Goal: Transaction & Acquisition: Download file/media

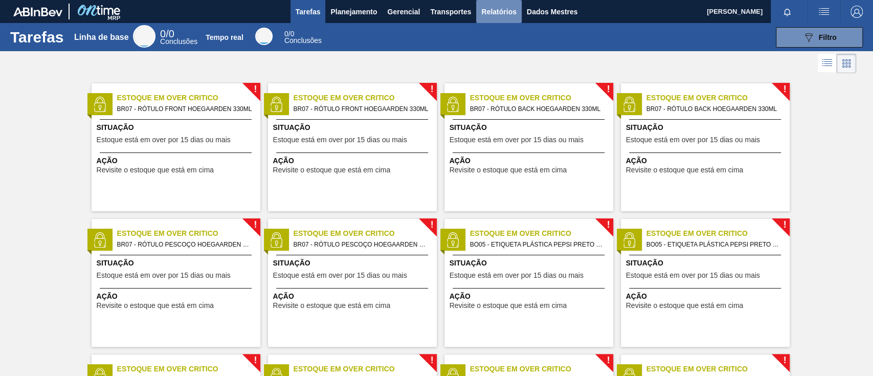
click at [505, 14] on font "Relatórios" at bounding box center [498, 12] width 35 height 8
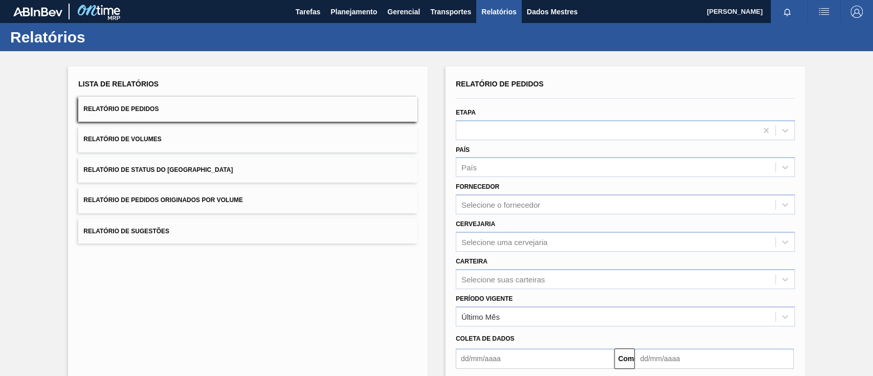
click at [229, 204] on button "Relatório de Pedidos Originados por Volume" at bounding box center [247, 200] width 339 height 25
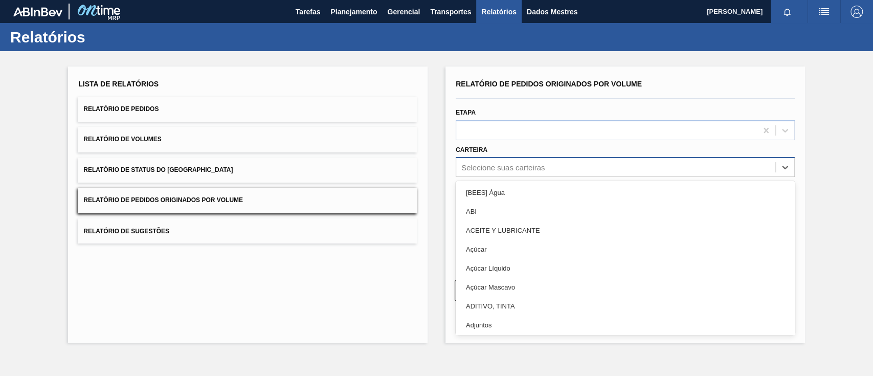
click at [485, 167] on font "Selecione suas carteiras" at bounding box center [503, 167] width 83 height 9
type input "gar"
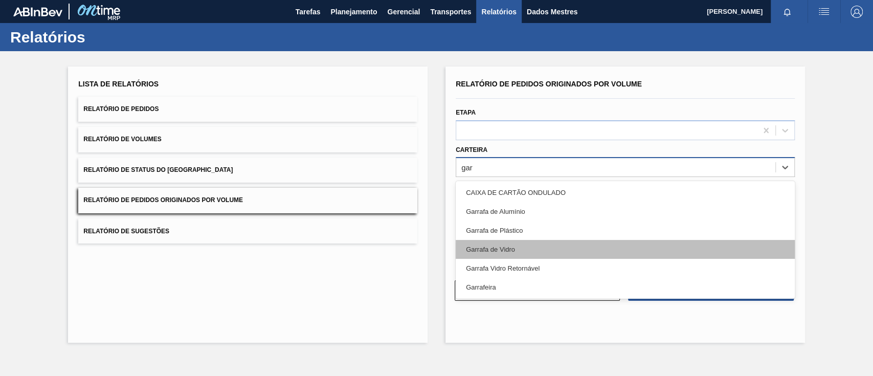
click at [490, 248] on font "Garrafa de Vidro" at bounding box center [490, 250] width 49 height 8
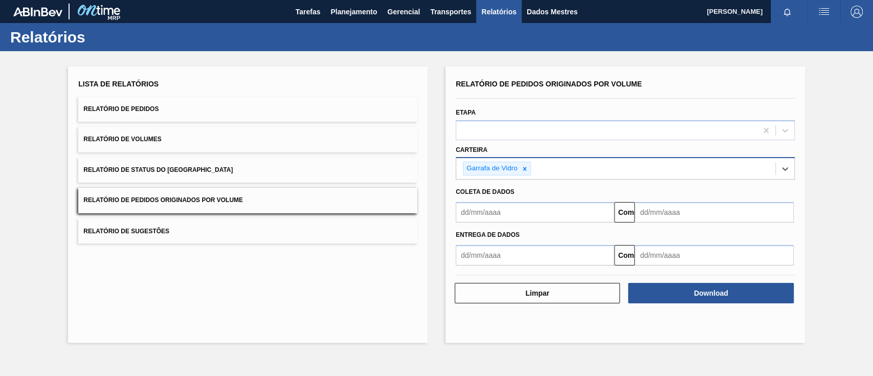
click at [503, 209] on input "text" at bounding box center [535, 212] width 159 height 20
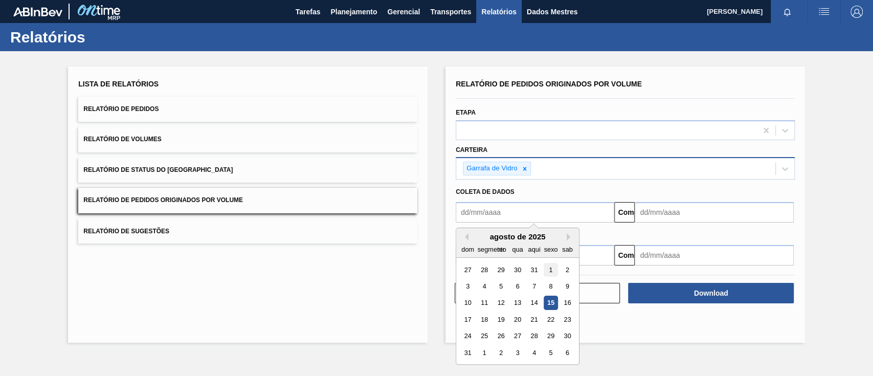
click at [552, 263] on div "1" at bounding box center [551, 270] width 14 height 14
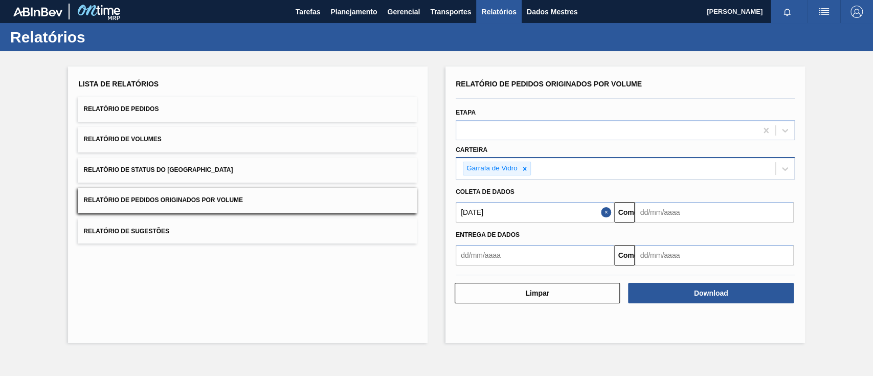
click at [514, 218] on input "[DATE]" at bounding box center [535, 212] width 159 height 20
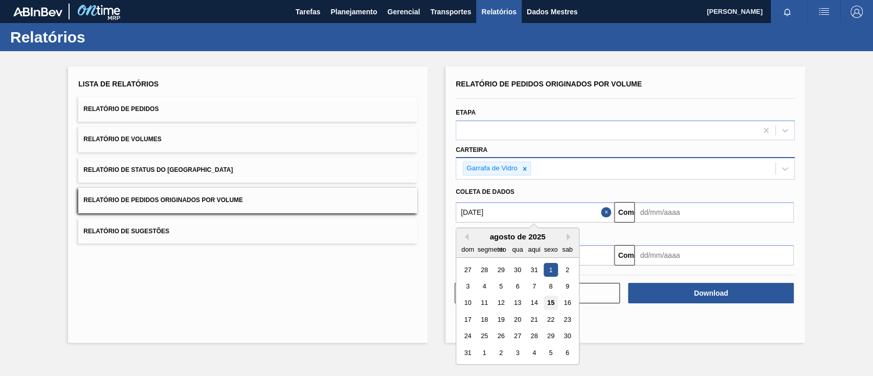
click at [546, 304] on div "15" at bounding box center [551, 303] width 14 height 14
type input "[DATE]"
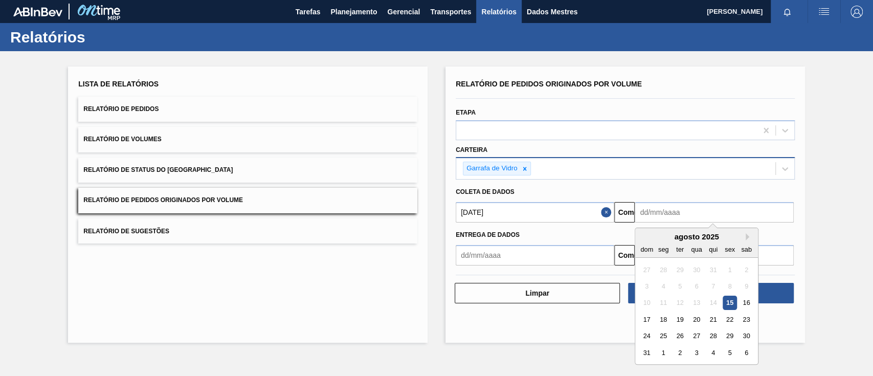
click at [659, 215] on input "text" at bounding box center [714, 212] width 159 height 20
click at [677, 320] on font "19" at bounding box center [680, 320] width 7 height 8
type input "[DATE]"
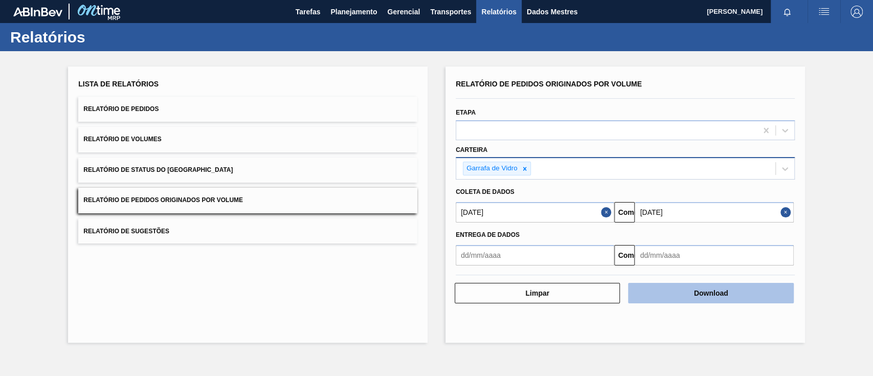
click at [708, 295] on font "Download" at bounding box center [711, 293] width 34 height 8
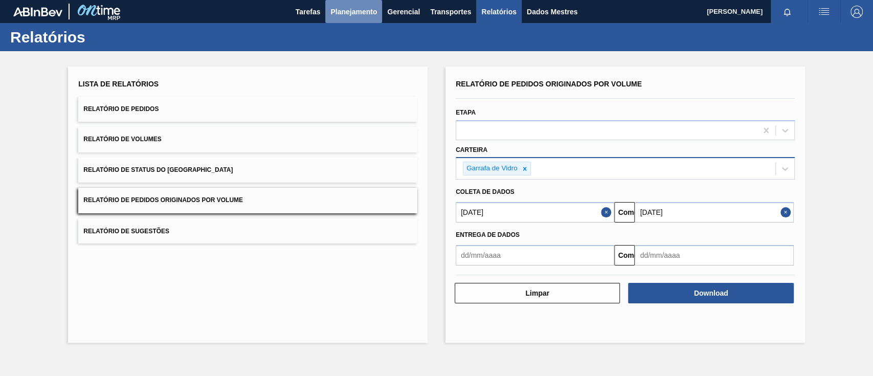
click at [344, 12] on font "Planejamento" at bounding box center [354, 12] width 47 height 8
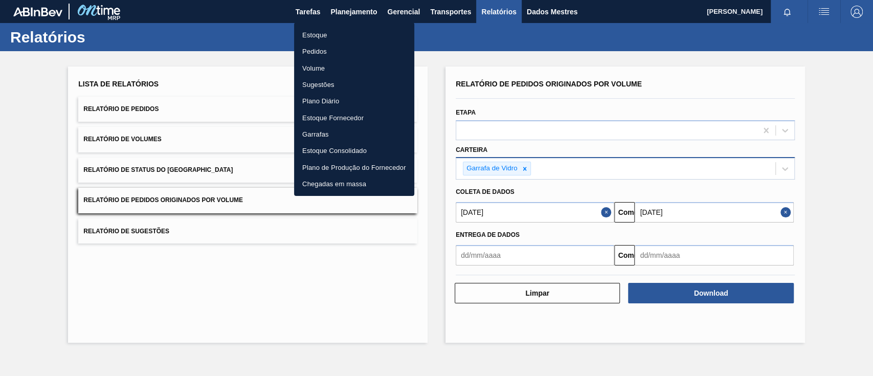
click at [317, 52] on font "Pedidos" at bounding box center [314, 52] width 25 height 8
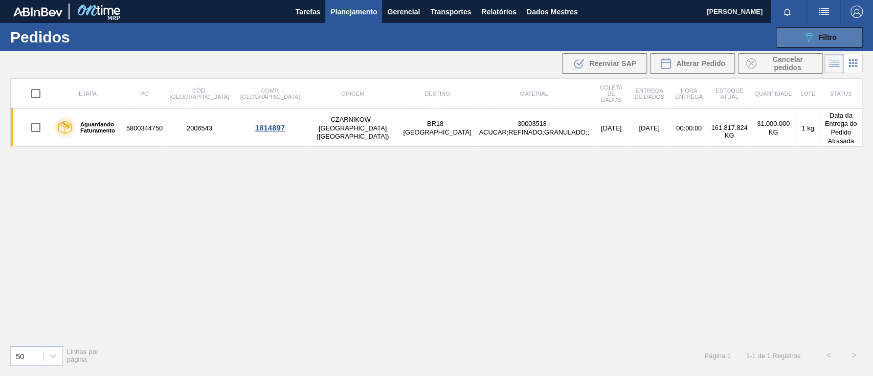
click at [791, 39] on button "089F7B8B-B2A5-4AFE-B5C0-19BA573D28AC Filtro" at bounding box center [819, 37] width 87 height 20
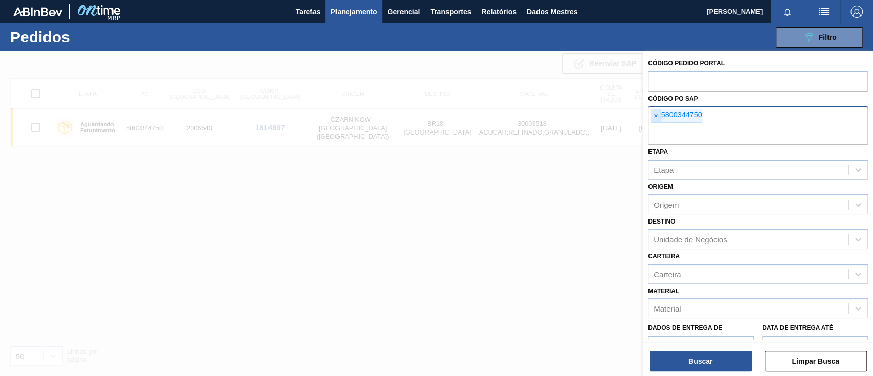
click at [659, 117] on span "×" at bounding box center [656, 115] width 10 height 13
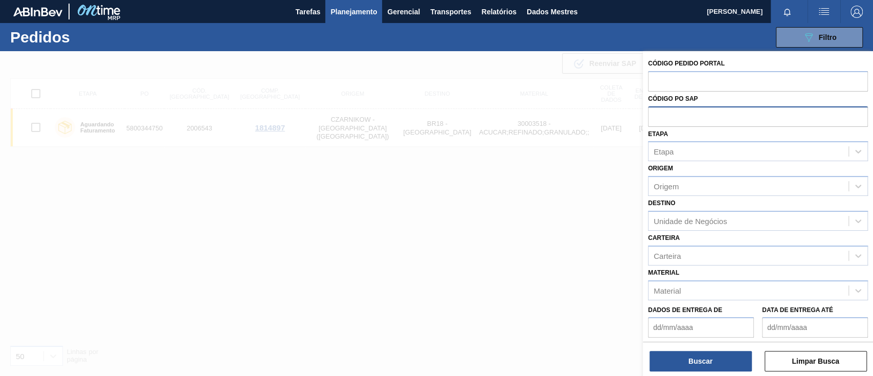
paste input "text"
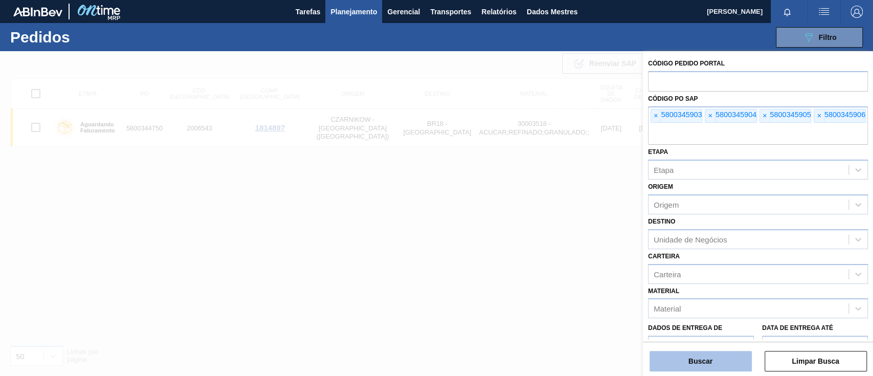
click at [700, 361] on font "Buscar" at bounding box center [701, 361] width 24 height 8
